Goal: Find specific page/section: Find specific page/section

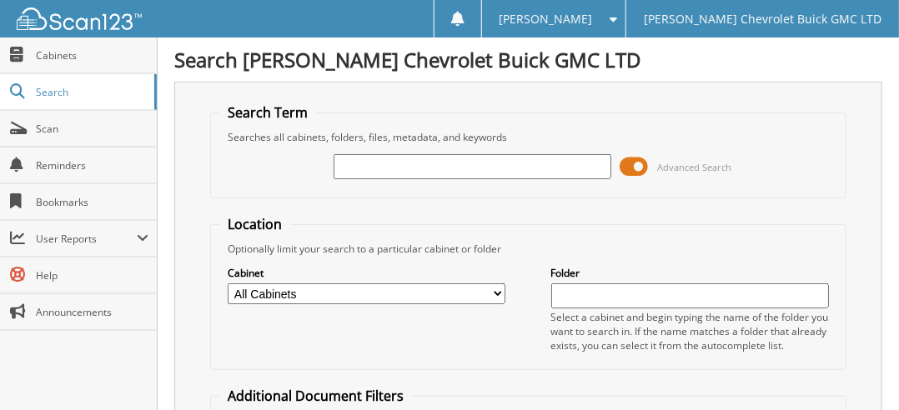
click at [421, 162] on input "text" at bounding box center [473, 166] width 278 height 25
type input "28900"
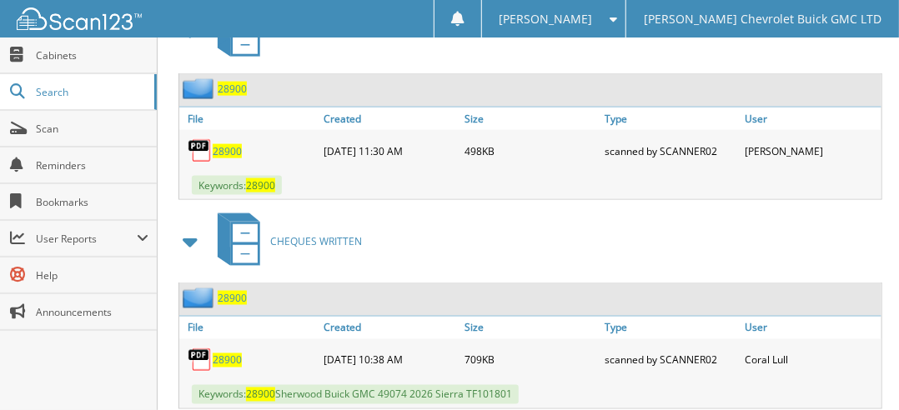
scroll to position [828, 0]
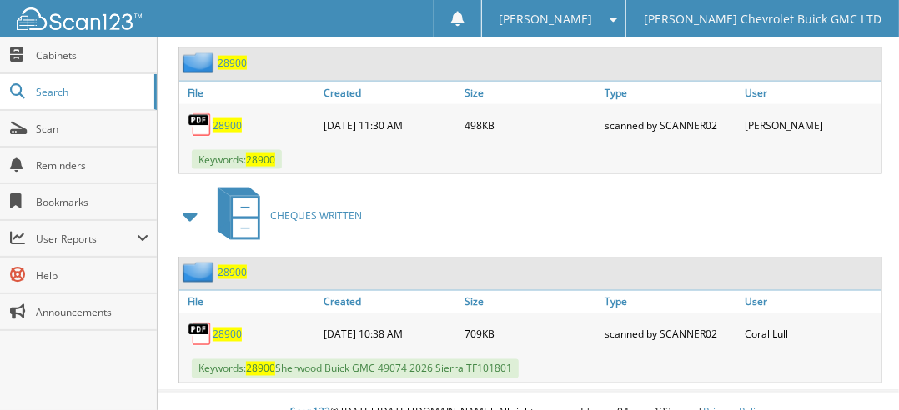
click at [224, 328] on span "28900" at bounding box center [227, 335] width 29 height 14
